Goal: Book appointment/travel/reservation

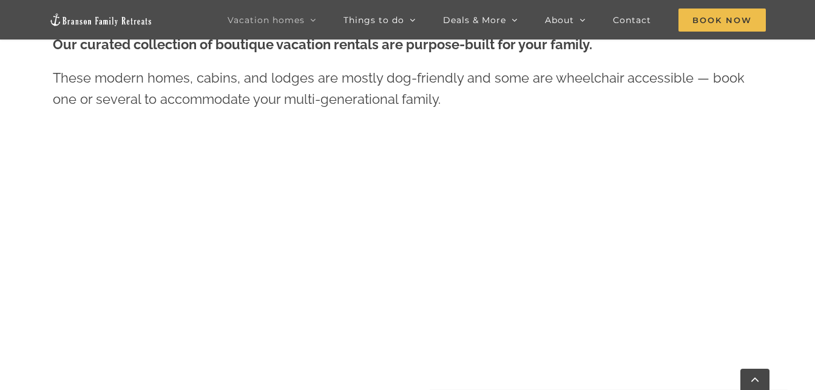
scroll to position [455, 0]
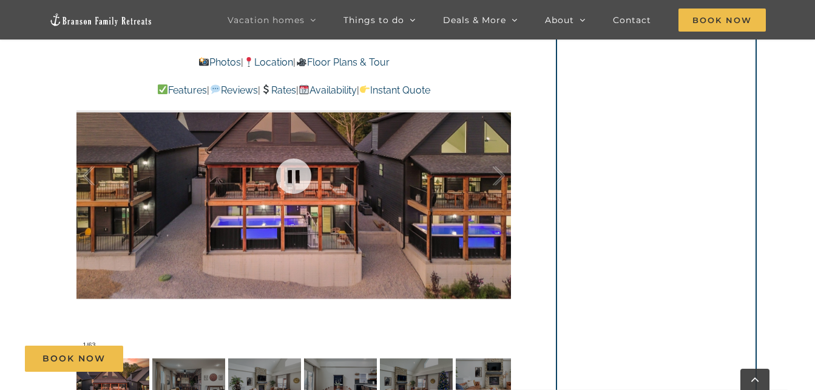
scroll to position [766, 0]
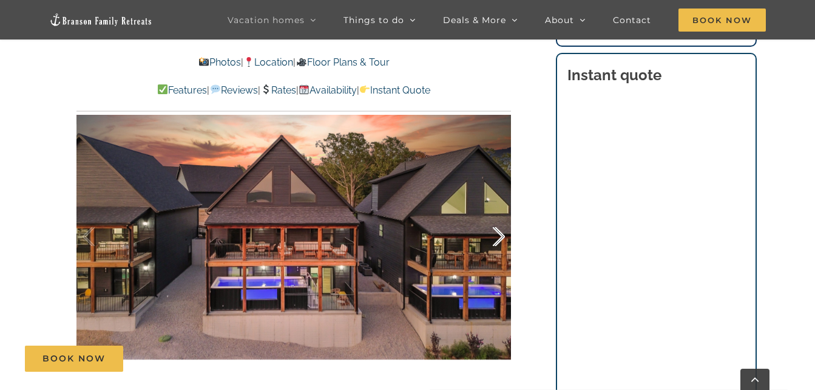
click at [502, 231] on div at bounding box center [487, 236] width 38 height 75
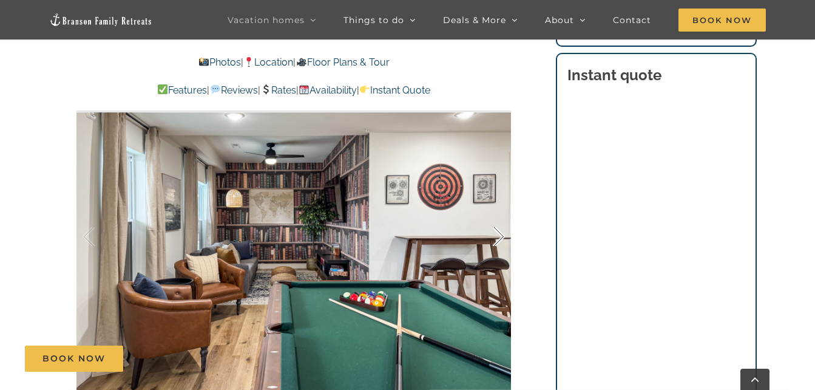
click at [502, 231] on div at bounding box center [487, 236] width 38 height 75
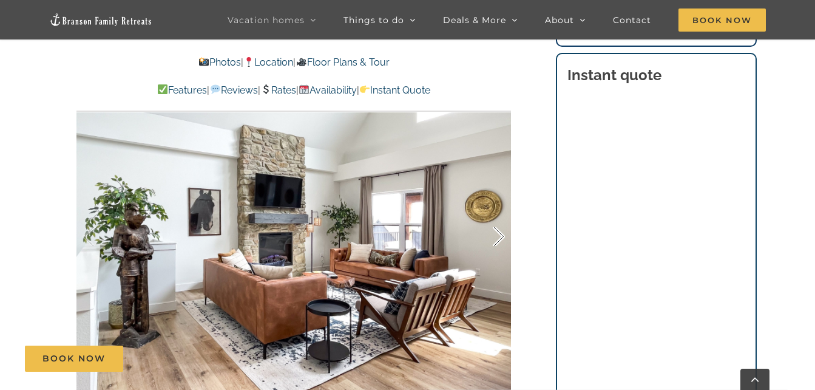
click at [502, 231] on div at bounding box center [487, 236] width 38 height 75
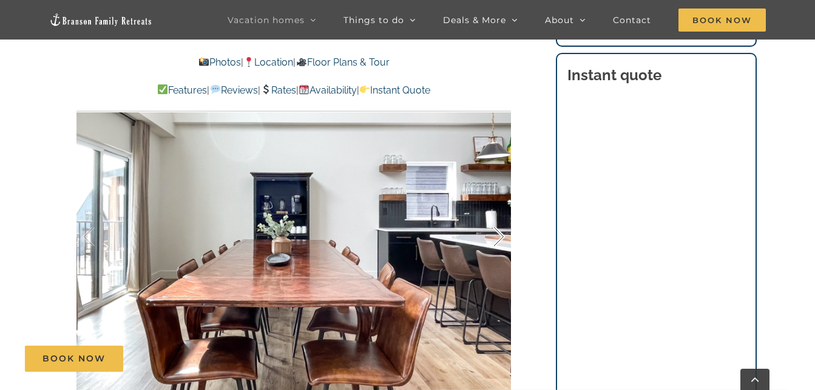
click at [502, 231] on div at bounding box center [487, 236] width 38 height 75
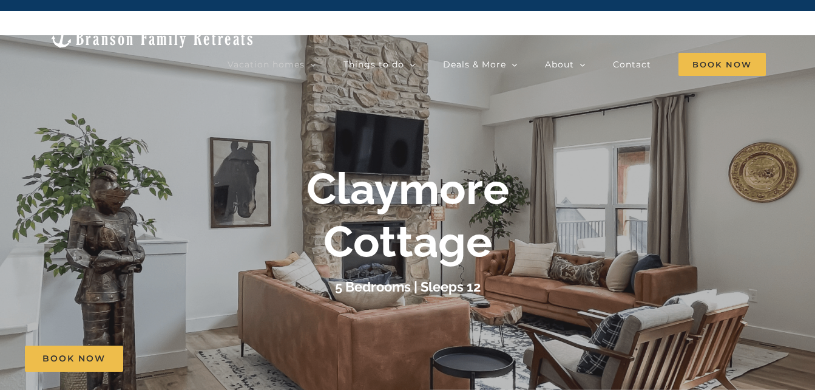
scroll to position [0, 0]
